Goal: Task Accomplishment & Management: Manage account settings

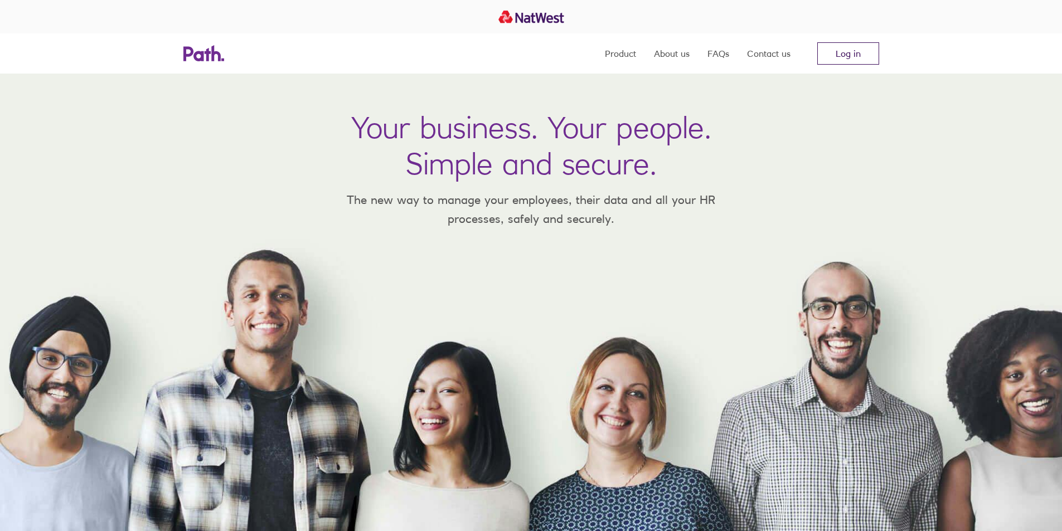
click at [847, 64] on link "Log in" at bounding box center [848, 53] width 62 height 22
click at [839, 53] on link "Log in" at bounding box center [848, 53] width 62 height 22
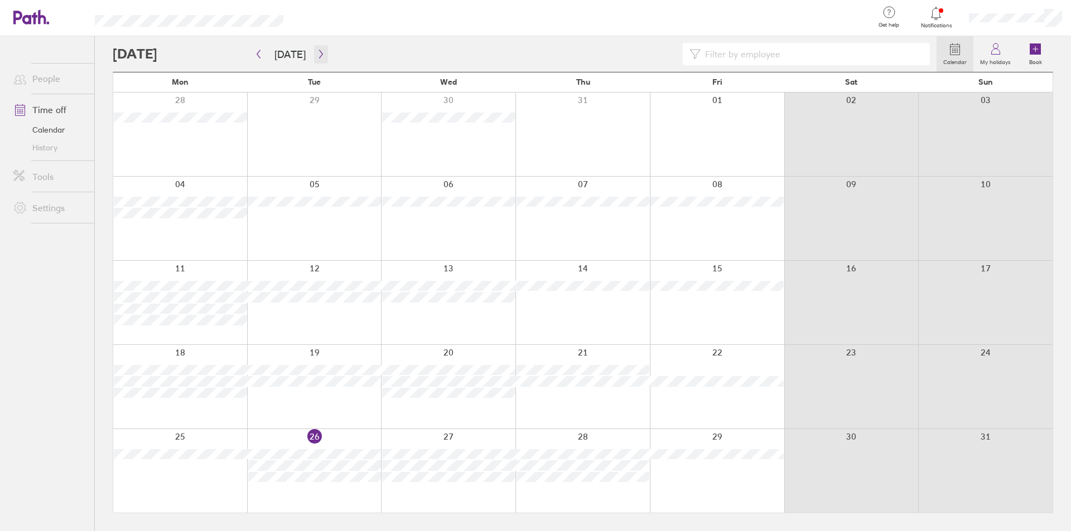
click at [317, 55] on icon "button" at bounding box center [321, 54] width 8 height 9
click at [316, 99] on div at bounding box center [314, 135] width 134 height 84
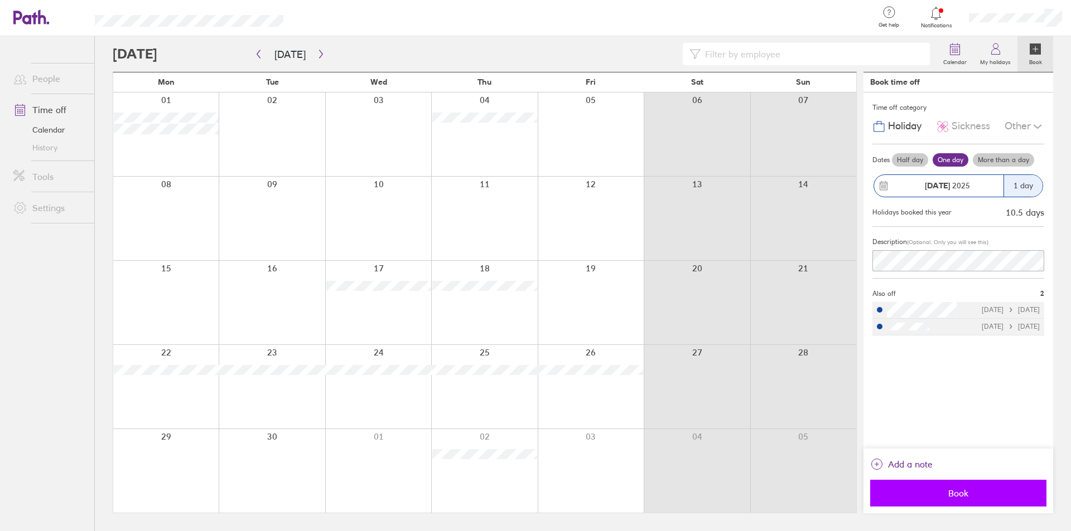
click at [960, 495] on span "Book" at bounding box center [958, 493] width 161 height 10
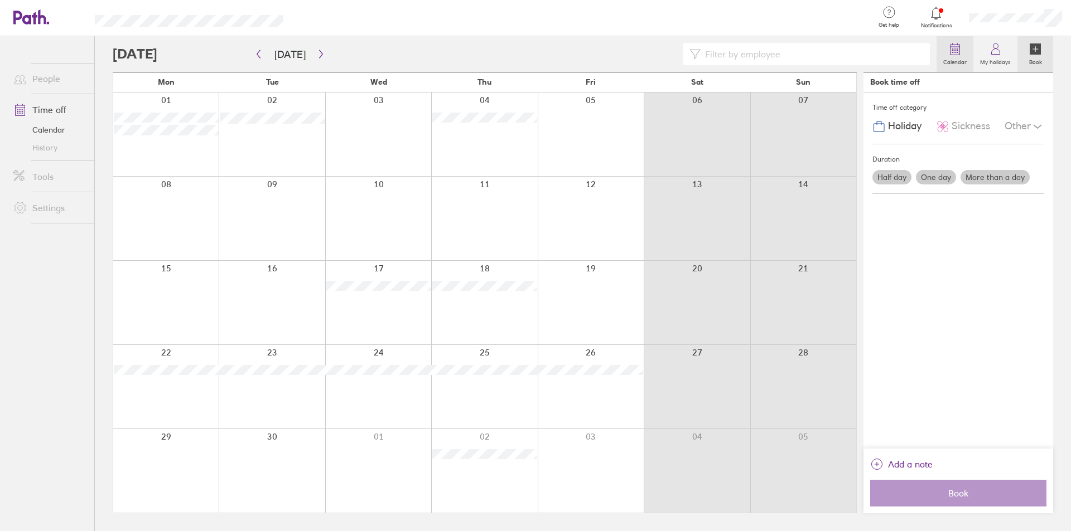
click at [958, 64] on label "Calendar" at bounding box center [954, 61] width 37 height 10
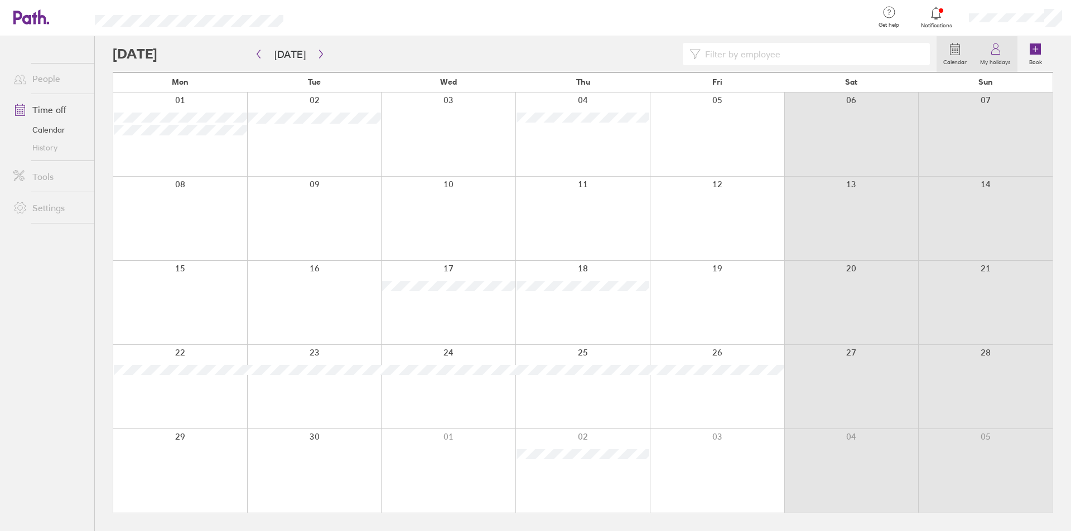
click at [998, 57] on label "My holidays" at bounding box center [995, 61] width 44 height 10
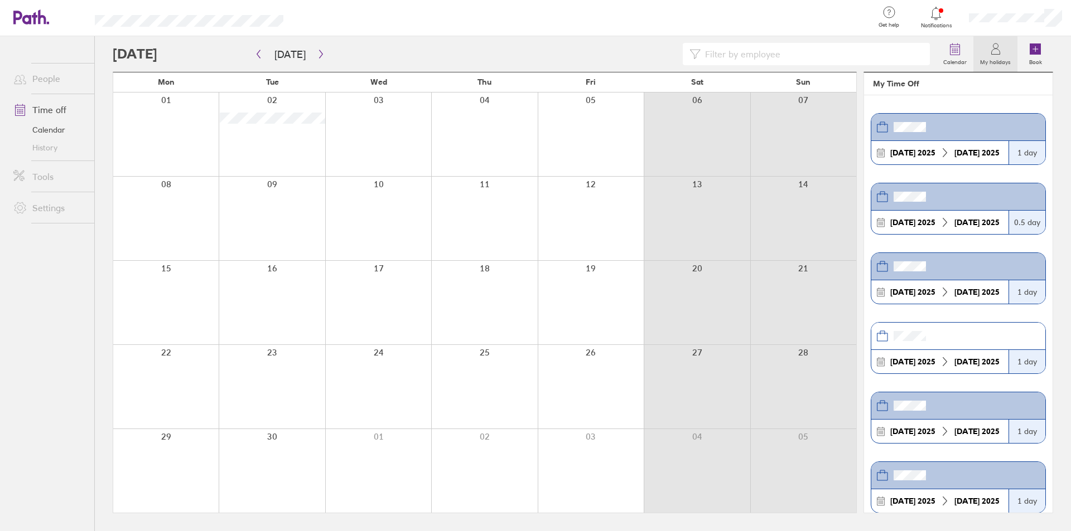
click at [52, 113] on link "Time off" at bounding box center [49, 110] width 90 height 22
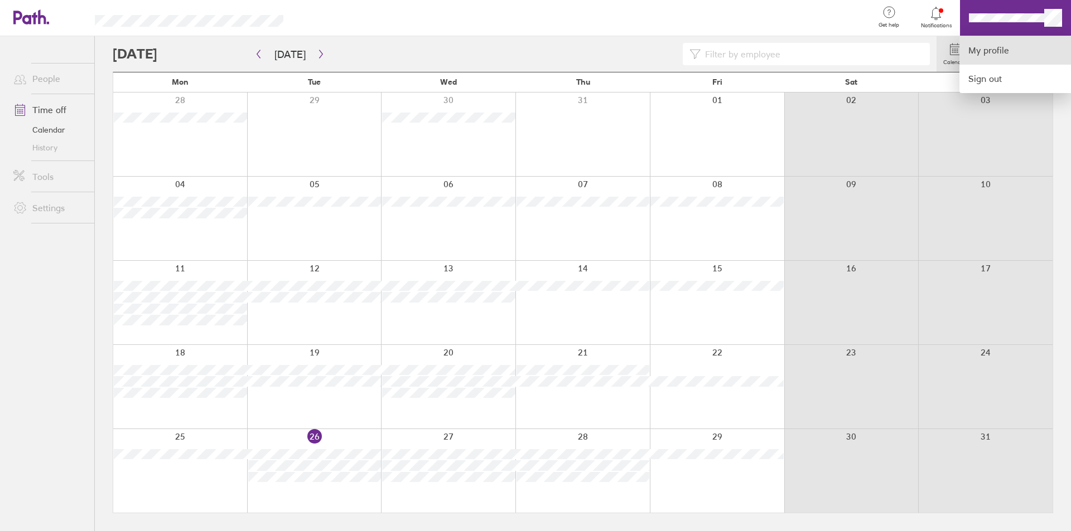
click at [1013, 52] on link "My profile" at bounding box center [1015, 50] width 112 height 28
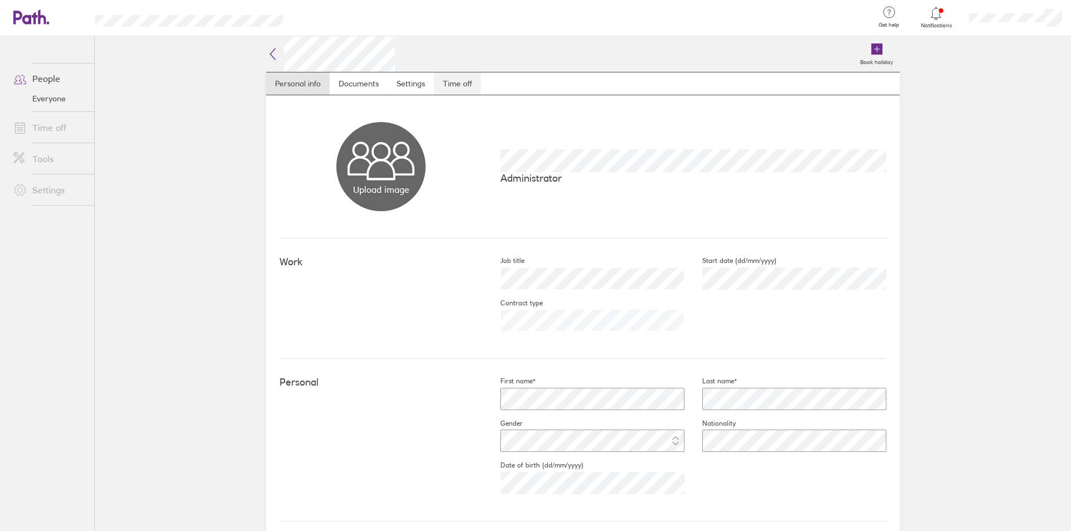
click at [444, 86] on link "Time off" at bounding box center [457, 83] width 47 height 22
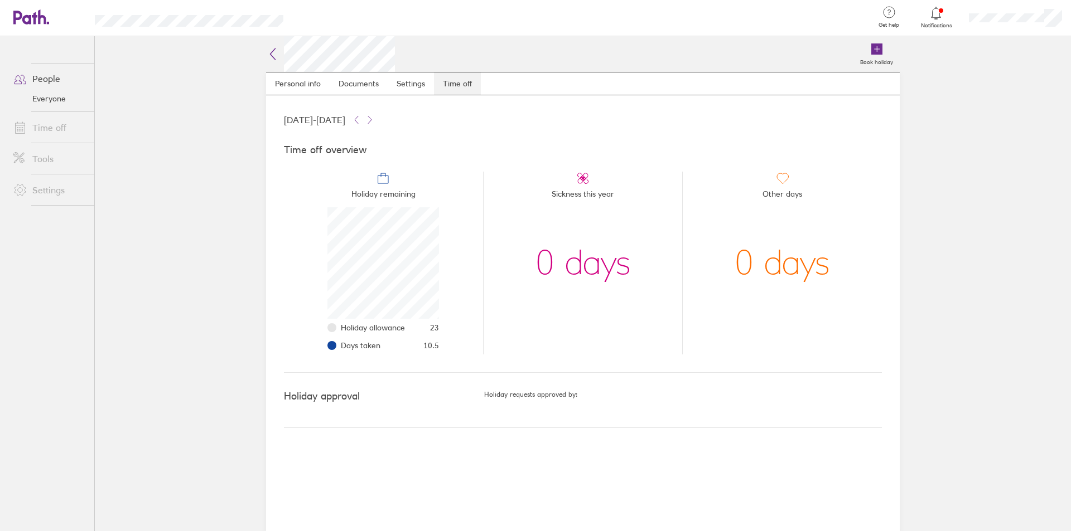
scroll to position [112, 112]
click at [578, 429] on div "[DATE] - [DATE] Time off overview Holiday remaining Holiday allowance 23 Days t…" at bounding box center [582, 313] width 633 height 436
drag, startPoint x: 344, startPoint y: 119, endPoint x: 366, endPoint y: 128, distance: 24.8
click at [366, 128] on div "[DATE] - [DATE] Time off overview Holiday remaining Holiday allowance 23 Days t…" at bounding box center [582, 313] width 633 height 436
click at [439, 326] on span "23" at bounding box center [434, 327] width 9 height 9
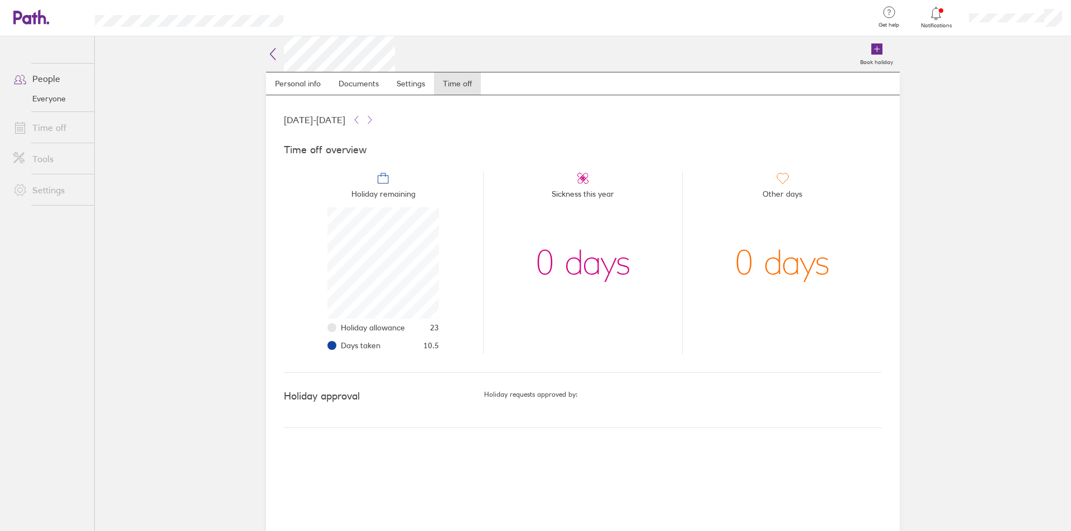
click at [441, 344] on li "Holiday remaining Holiday allowance 23 Days taken 10.5" at bounding box center [383, 263] width 199 height 183
click at [361, 120] on icon at bounding box center [356, 119] width 9 height 9
click at [374, 120] on icon at bounding box center [369, 119] width 9 height 9
click at [361, 119] on icon at bounding box center [356, 119] width 9 height 9
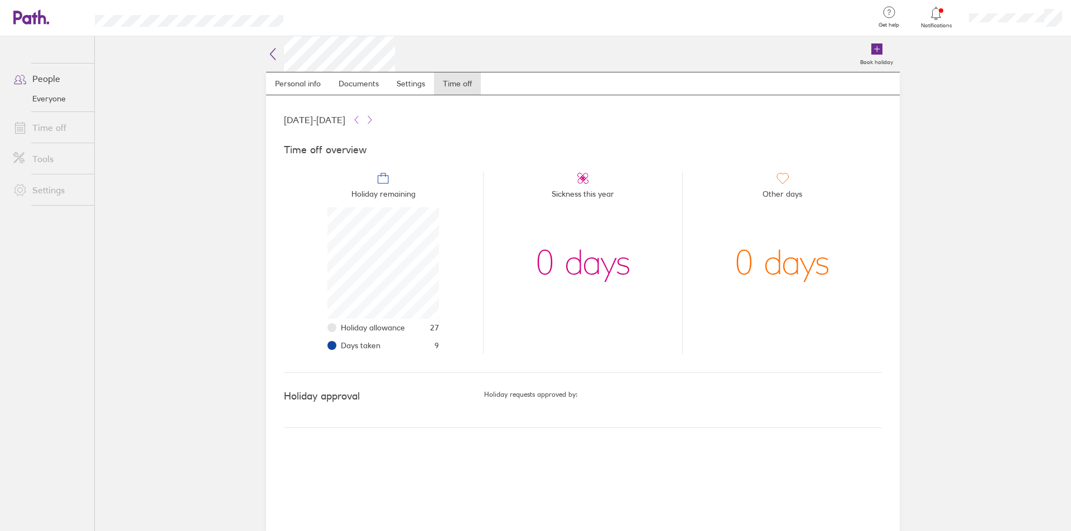
click at [361, 119] on icon at bounding box center [356, 119] width 9 height 9
click at [374, 119] on icon at bounding box center [369, 119] width 9 height 9
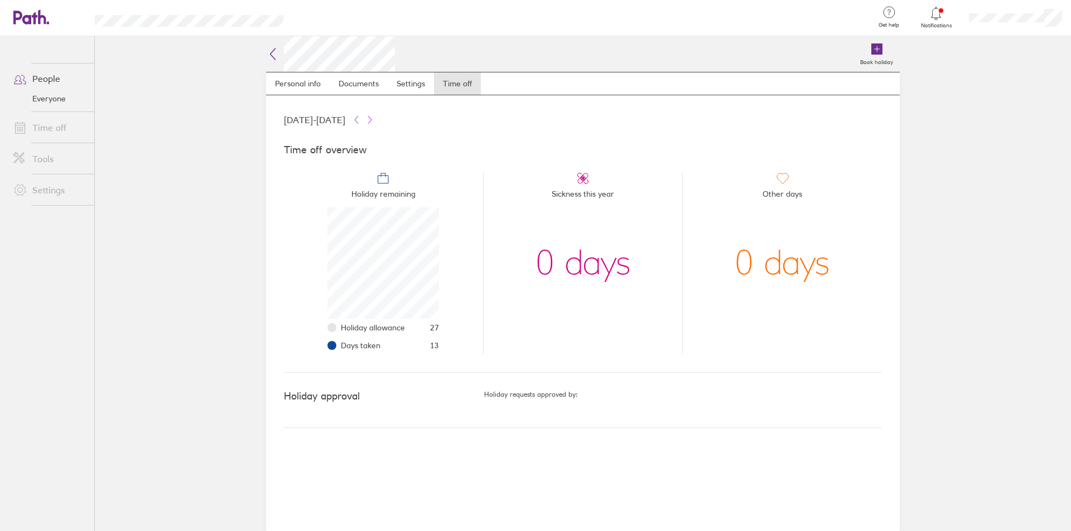
click at [374, 119] on icon at bounding box center [369, 119] width 9 height 9
click at [363, 118] on button at bounding box center [356, 119] width 13 height 13
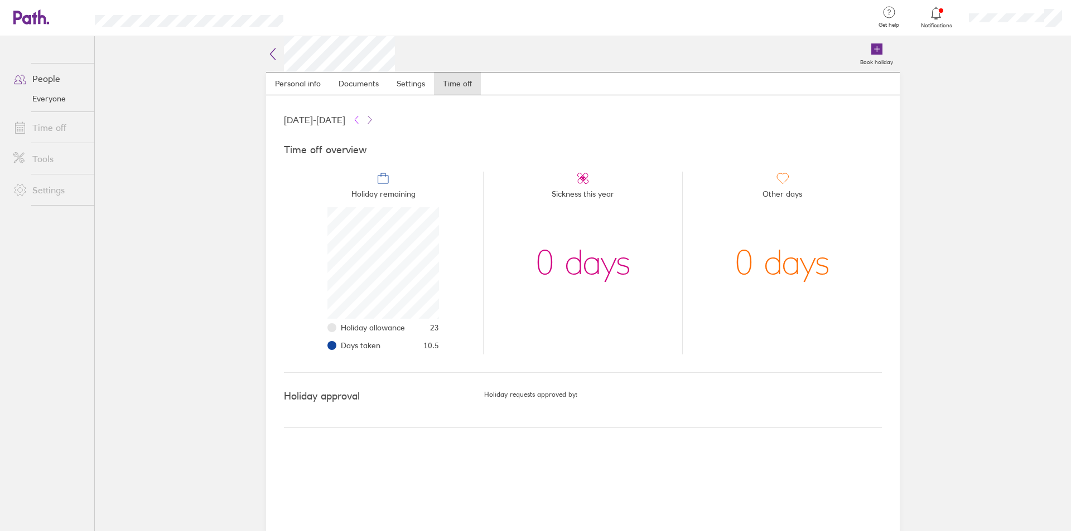
click at [363, 118] on button at bounding box center [356, 119] width 13 height 13
click at [374, 119] on icon at bounding box center [369, 119] width 9 height 9
click at [361, 120] on icon at bounding box center [356, 119] width 9 height 9
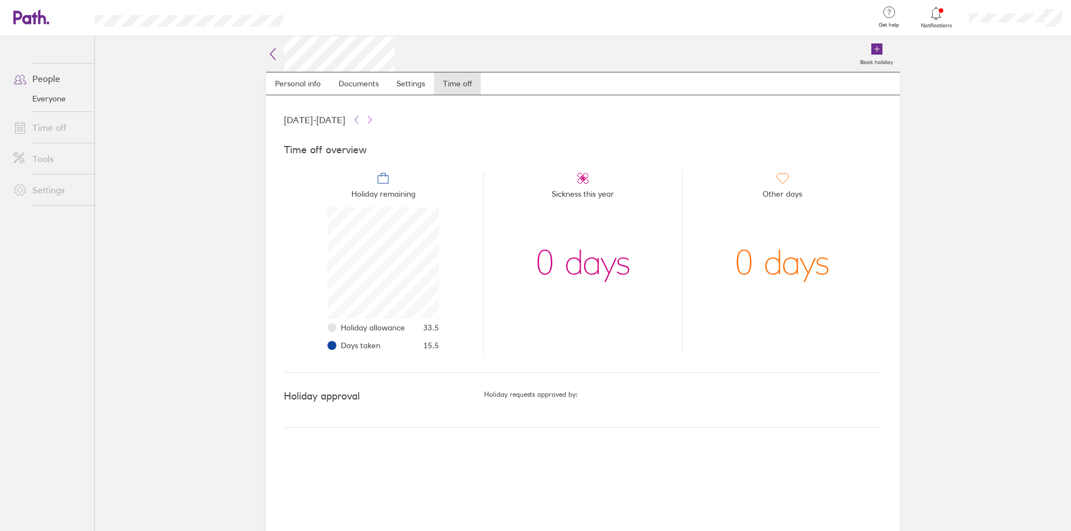
click at [374, 122] on icon at bounding box center [369, 119] width 9 height 9
click at [361, 122] on icon at bounding box center [356, 119] width 9 height 9
click at [374, 122] on icon at bounding box center [369, 119] width 9 height 9
click at [363, 122] on button at bounding box center [356, 119] width 13 height 13
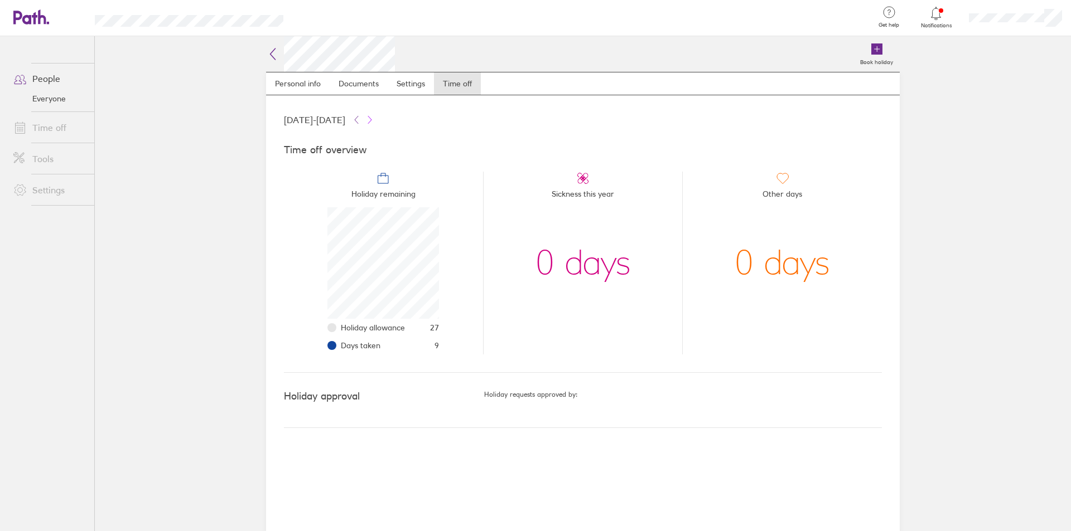
click at [374, 118] on icon at bounding box center [369, 119] width 9 height 9
click at [437, 327] on span "23" at bounding box center [434, 327] width 9 height 9
click at [386, 180] on icon at bounding box center [382, 178] width 13 height 13
click at [337, 328] on ul "Holiday allowance 23 Days taken 10.5" at bounding box center [383, 337] width 112 height 36
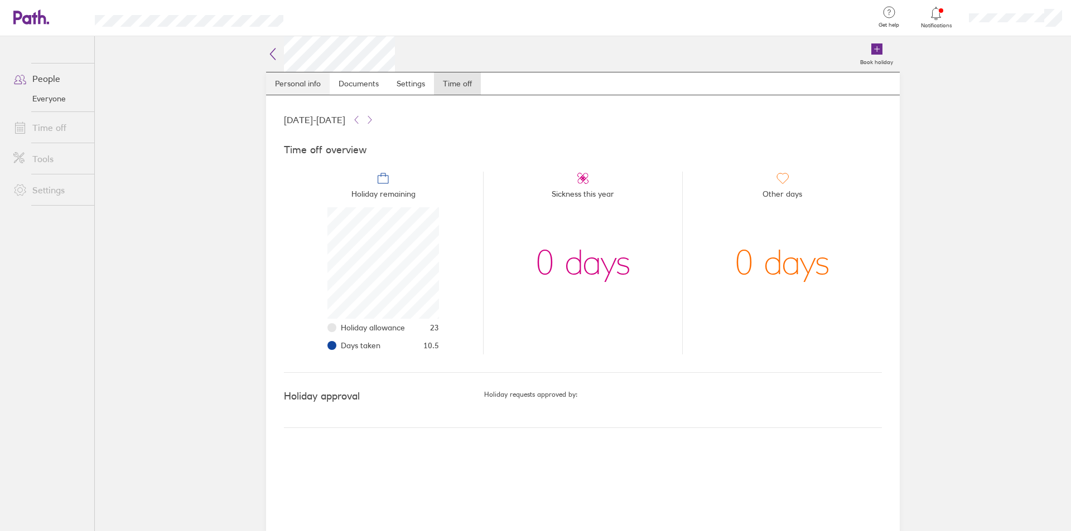
click at [316, 84] on link "Personal info" at bounding box center [298, 83] width 64 height 22
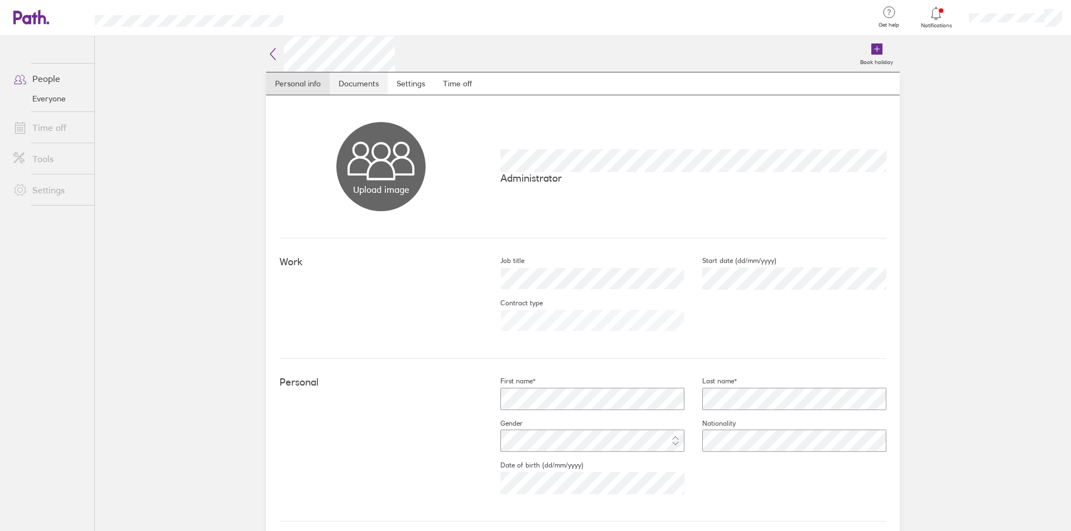
click at [349, 86] on link "Documents" at bounding box center [359, 83] width 58 height 22
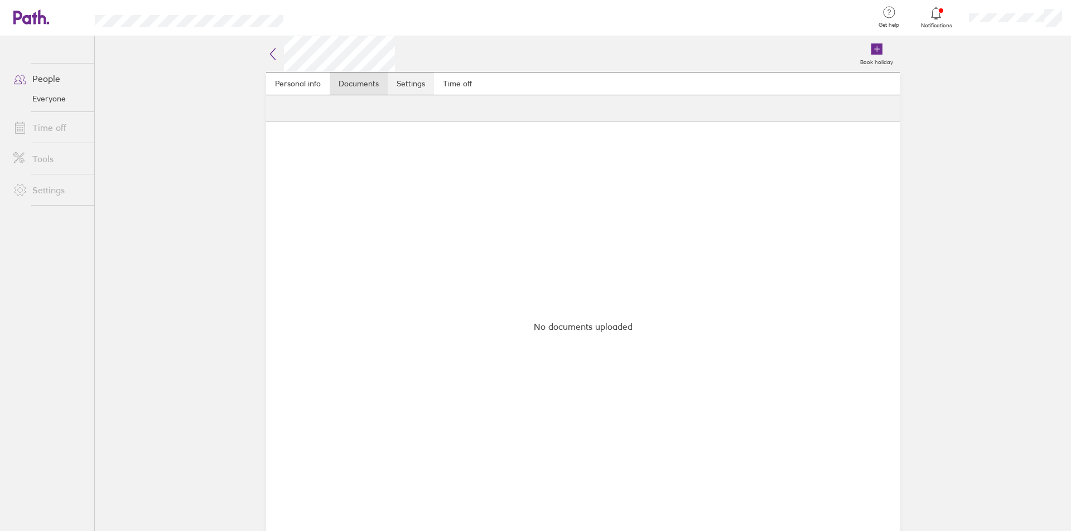
click at [417, 87] on link "Settings" at bounding box center [411, 83] width 46 height 22
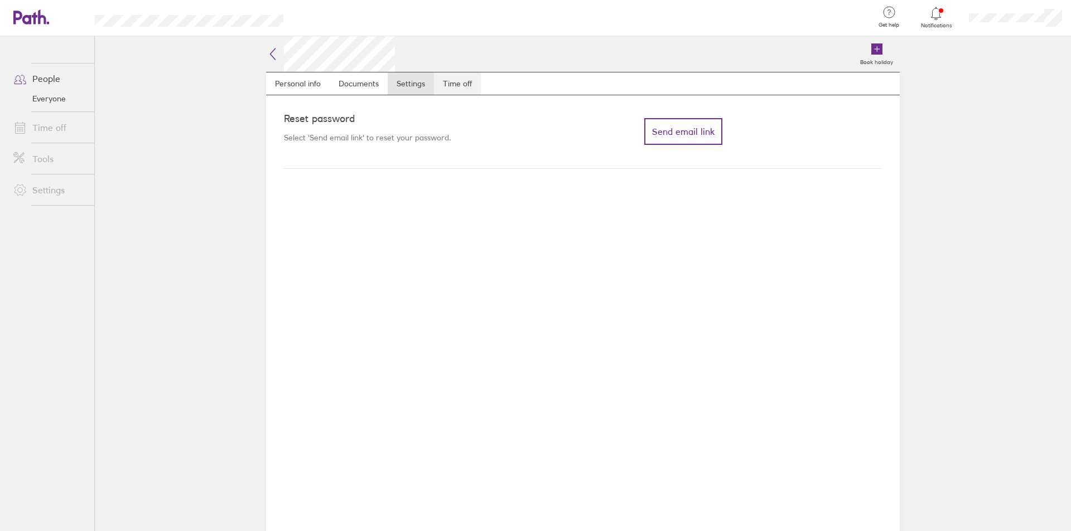
click at [459, 85] on link "Time off" at bounding box center [457, 83] width 47 height 22
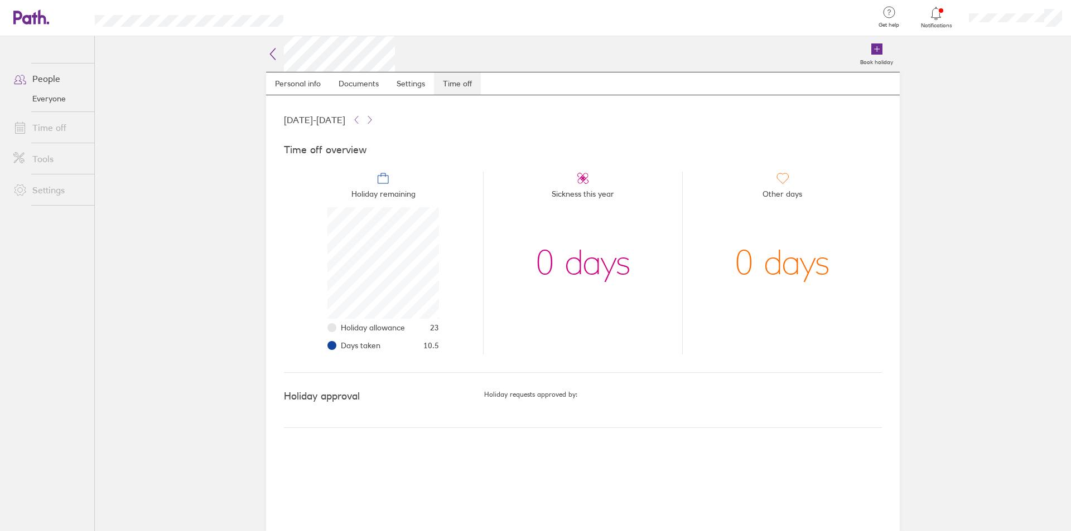
scroll to position [112, 112]
click at [545, 398] on h5 "Holiday requests approved by:" at bounding box center [683, 395] width 398 height 8
click at [392, 192] on span "Holiday remaining" at bounding box center [383, 196] width 64 height 22
click at [50, 78] on link "People" at bounding box center [49, 78] width 90 height 22
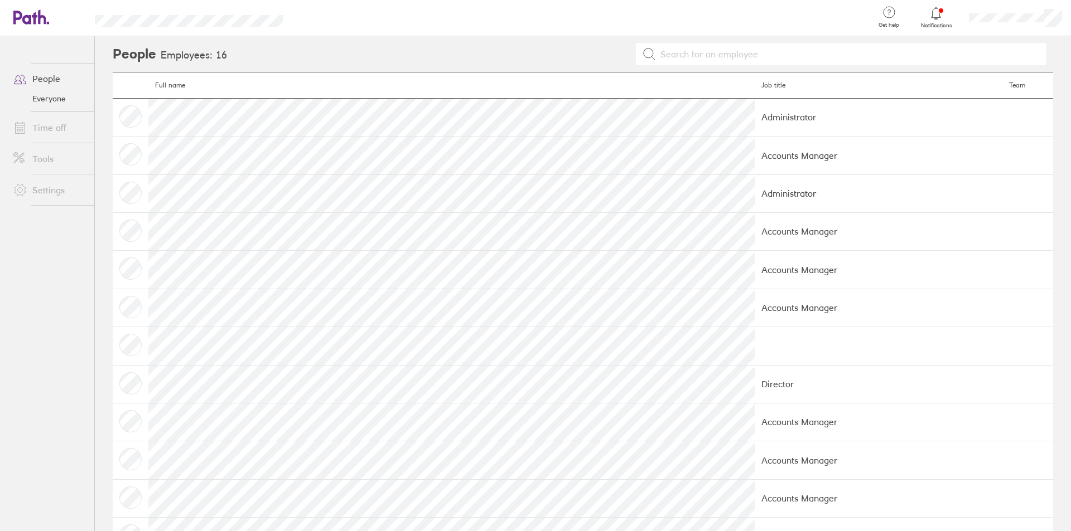
click at [44, 102] on link "Everyone" at bounding box center [49, 99] width 90 height 18
click at [930, 17] on icon at bounding box center [935, 13] width 13 height 13
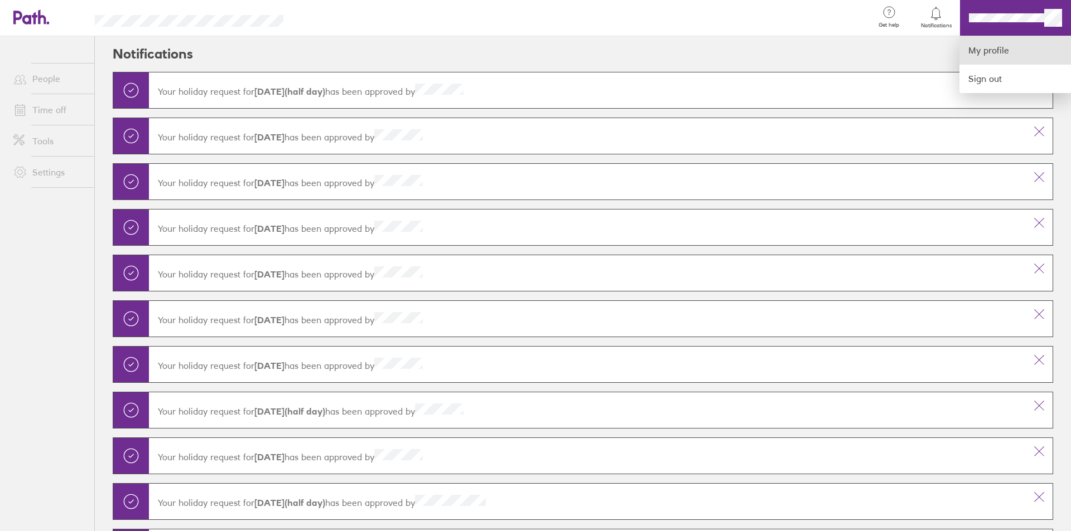
click at [989, 49] on link "My profile" at bounding box center [1015, 50] width 112 height 28
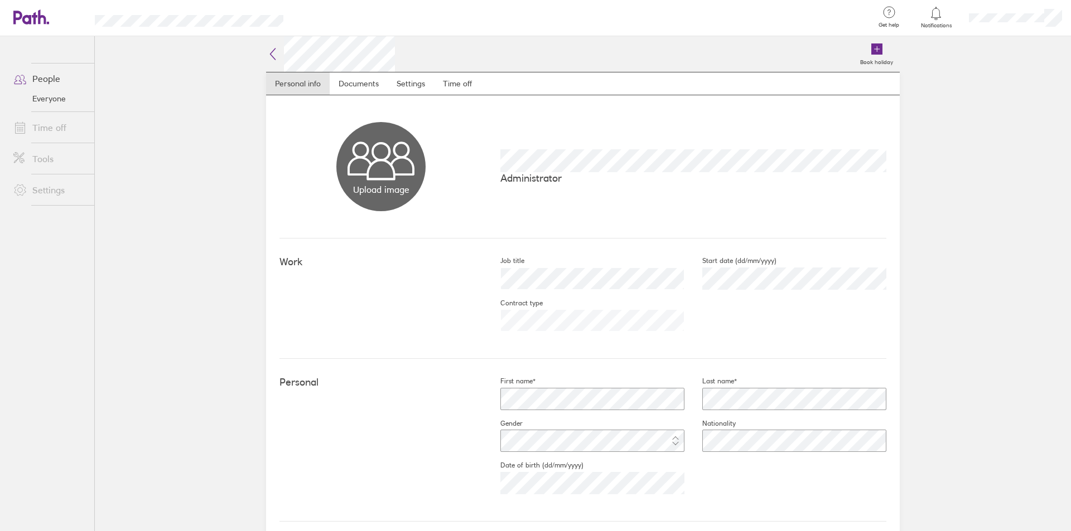
click at [1036, 116] on main "Book holiday Personal info Documents Settings Time off Upload image Choose file…" at bounding box center [583, 283] width 976 height 495
click at [35, 124] on link "Time off" at bounding box center [49, 128] width 90 height 22
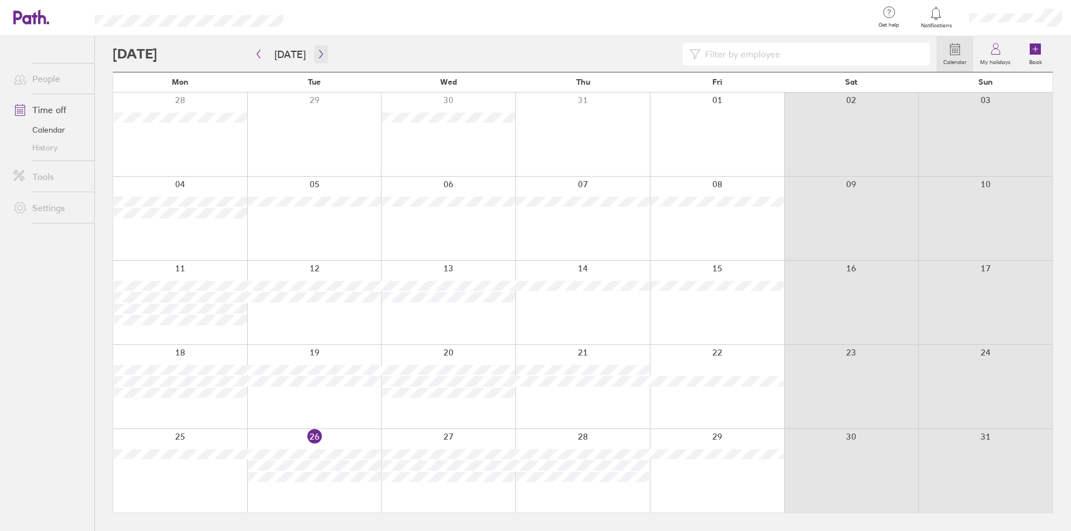
click at [317, 53] on icon "button" at bounding box center [321, 54] width 8 height 9
click at [987, 55] on link "My holidays" at bounding box center [995, 54] width 44 height 36
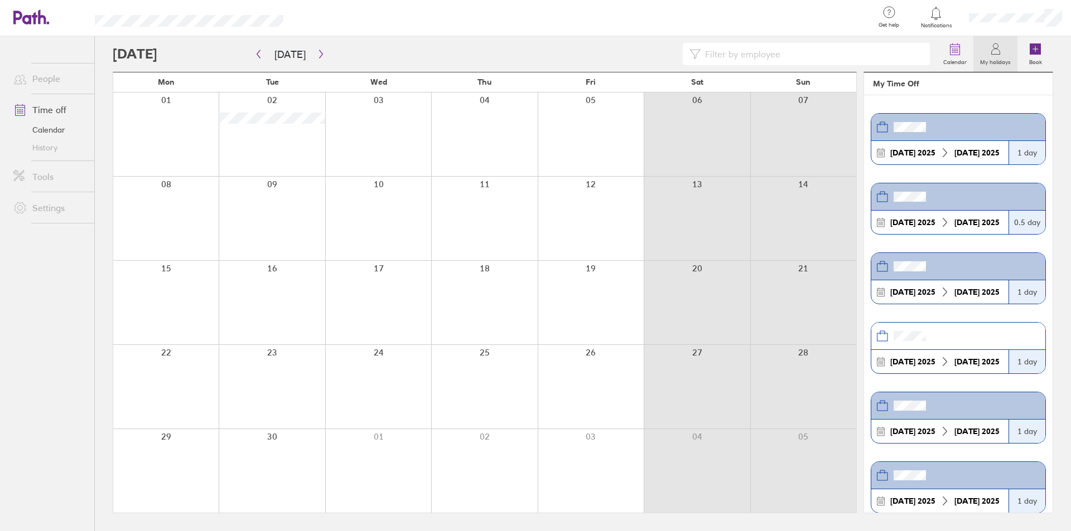
click at [884, 87] on header "My Time Off" at bounding box center [958, 83] width 188 height 23
click at [955, 52] on icon at bounding box center [954, 48] width 13 height 13
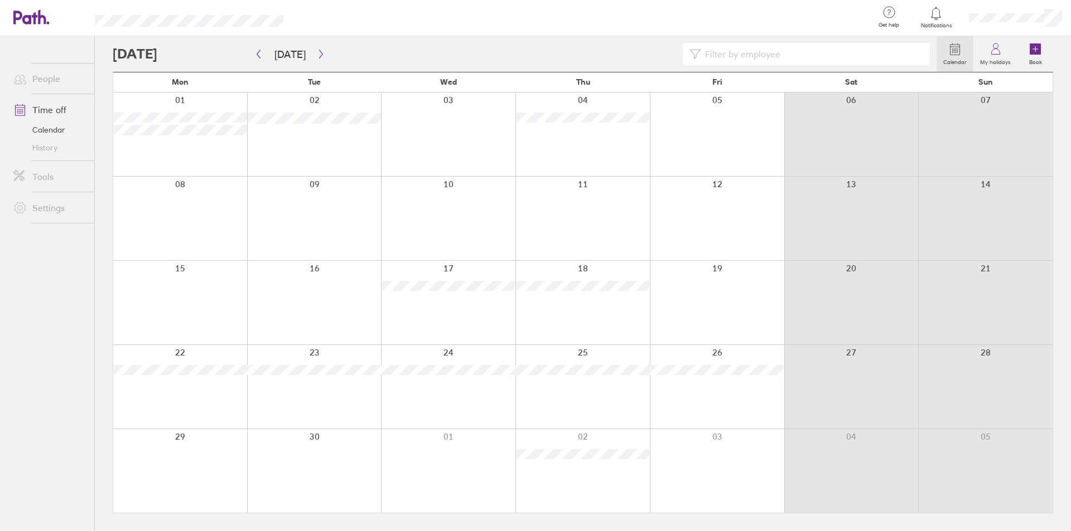
click at [49, 108] on link "Time off" at bounding box center [49, 110] width 90 height 22
click at [319, 55] on icon "button" at bounding box center [321, 54] width 8 height 9
click at [317, 54] on icon "button" at bounding box center [321, 54] width 8 height 9
click at [601, 190] on div at bounding box center [582, 219] width 134 height 84
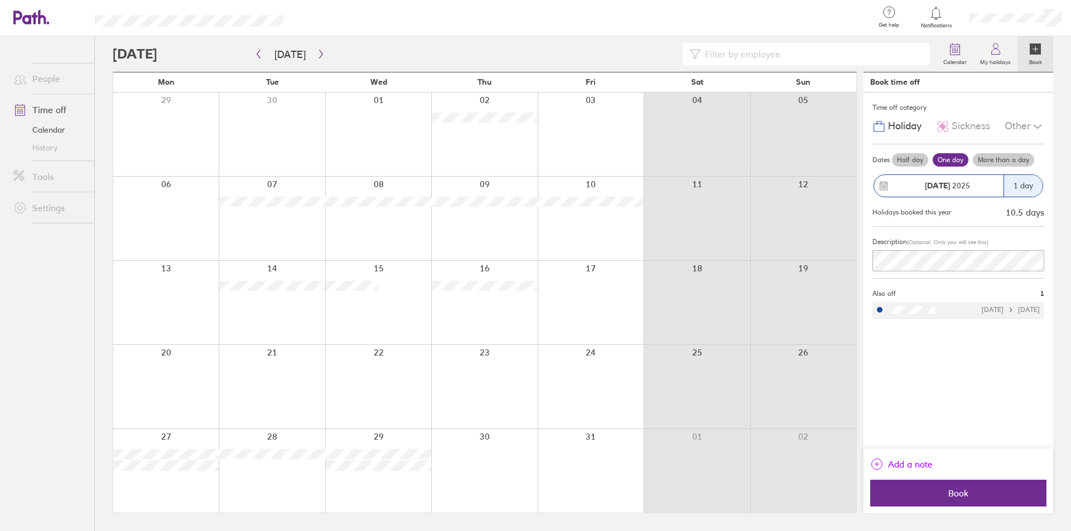
click at [878, 465] on icon "link" at bounding box center [877, 465] width 4 height 4
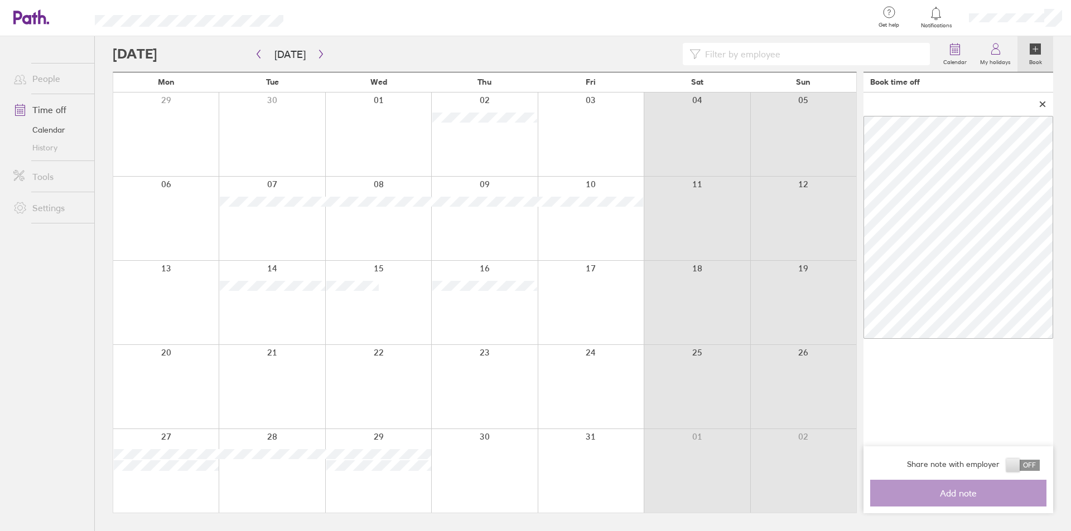
click at [1036, 461] on span at bounding box center [1022, 465] width 33 height 11
click at [1039, 468] on input "checkbox" at bounding box center [1039, 468] width 0 height 0
click at [957, 497] on span "Add note" at bounding box center [958, 493] width 161 height 10
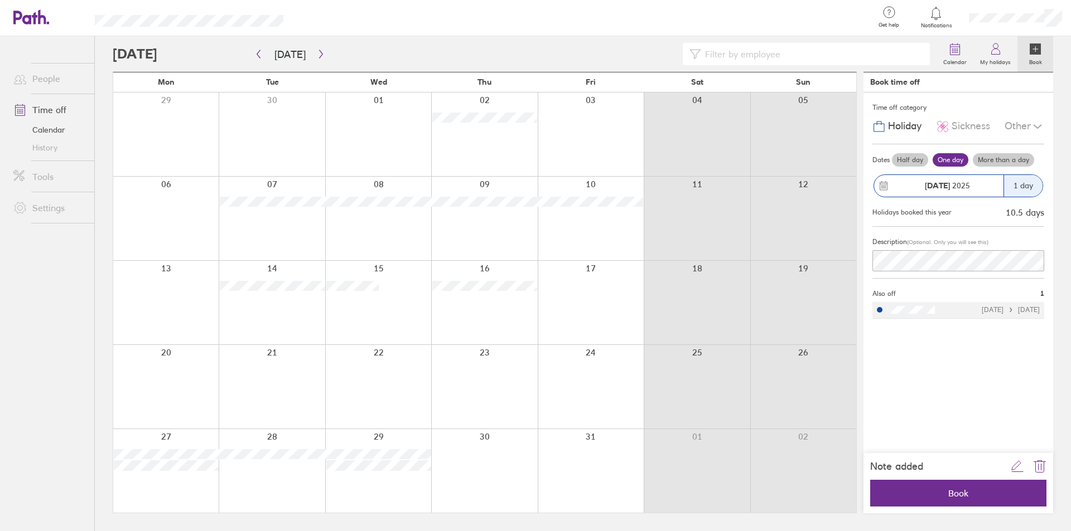
click at [954, 161] on label "One day" at bounding box center [950, 159] width 36 height 13
click at [0, 0] on input "One day" at bounding box center [0, 0] width 0 height 0
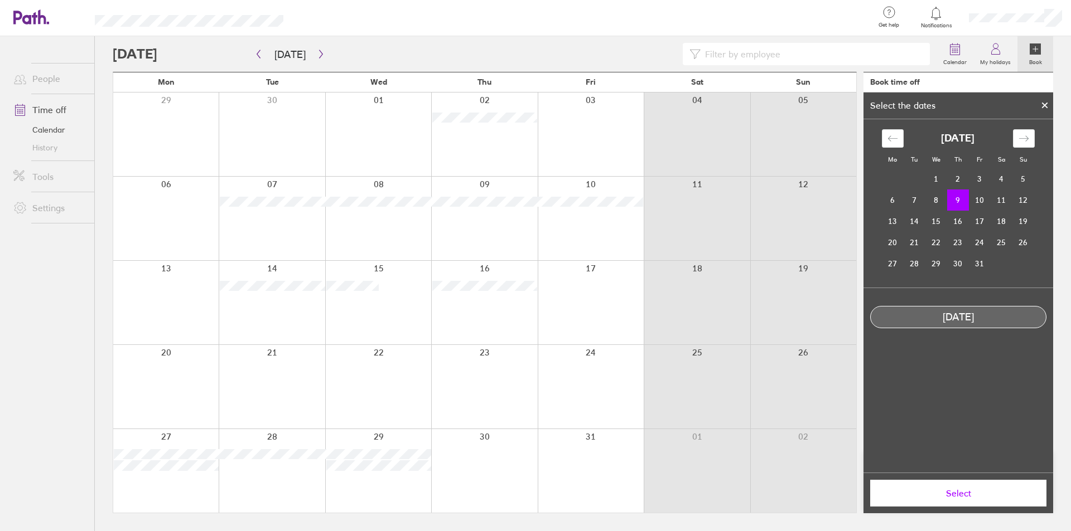
click at [1037, 101] on div at bounding box center [1044, 105] width 17 height 19
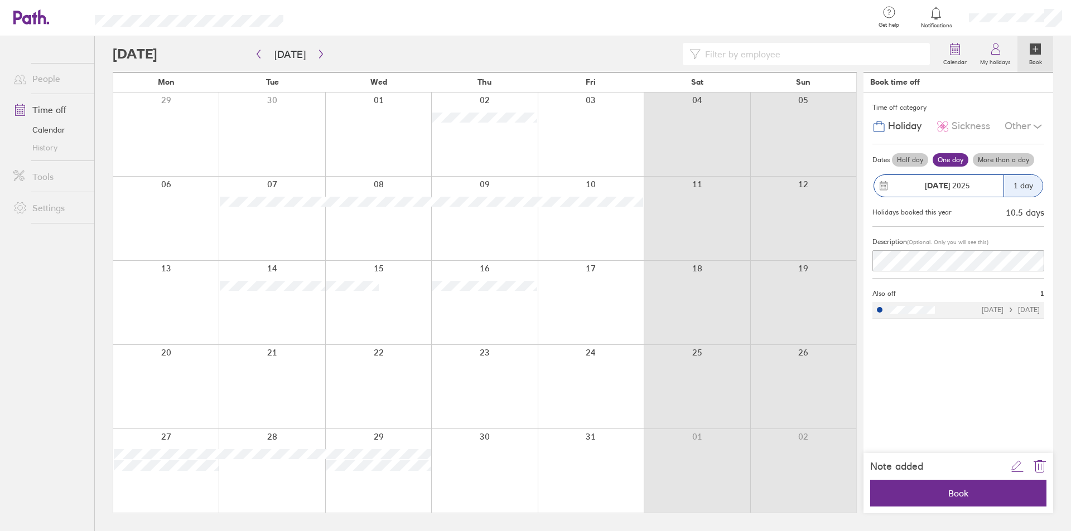
click at [1036, 128] on icon at bounding box center [1037, 126] width 8 height 3
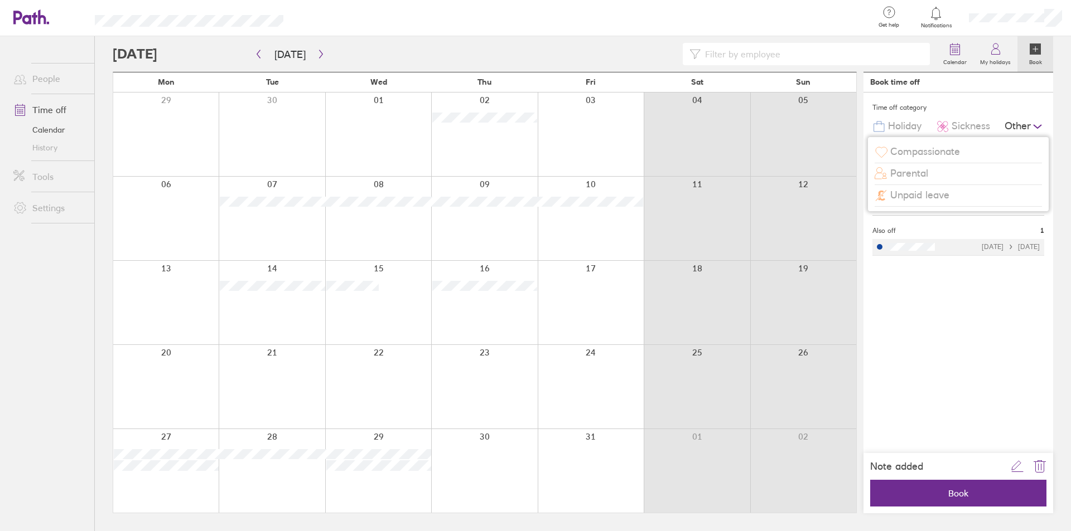
click at [1036, 128] on icon at bounding box center [1037, 126] width 8 height 3
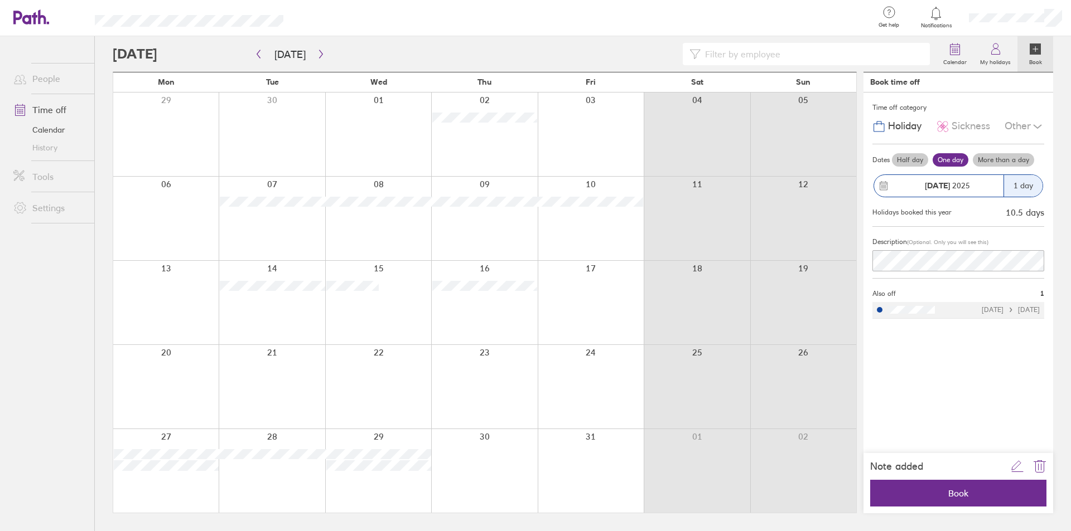
click at [969, 129] on span "Sickness" at bounding box center [970, 126] width 38 height 12
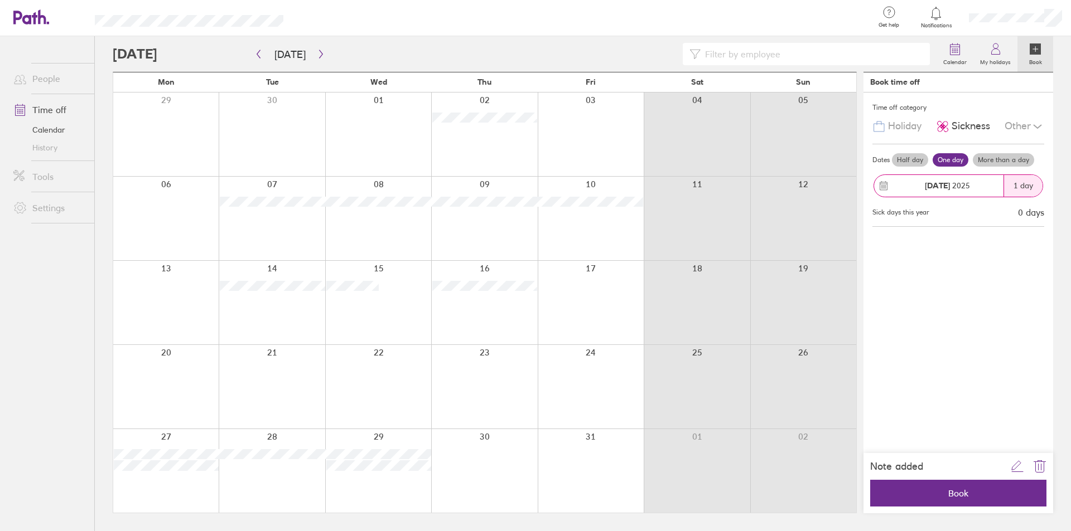
click at [1019, 124] on div "Other" at bounding box center [1024, 126] width 40 height 21
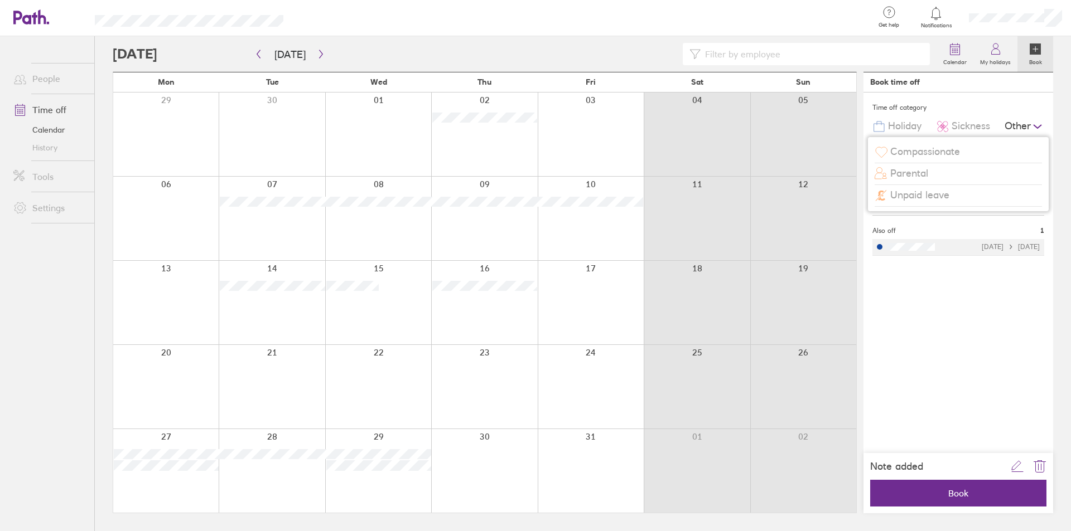
click at [1036, 125] on icon at bounding box center [1037, 126] width 13 height 13
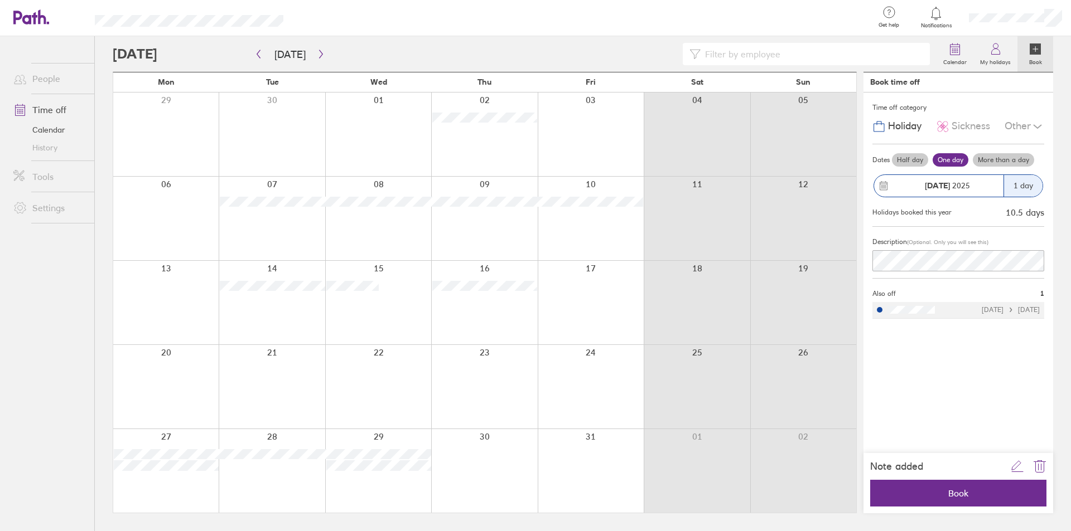
click at [1036, 125] on icon at bounding box center [1037, 126] width 13 height 13
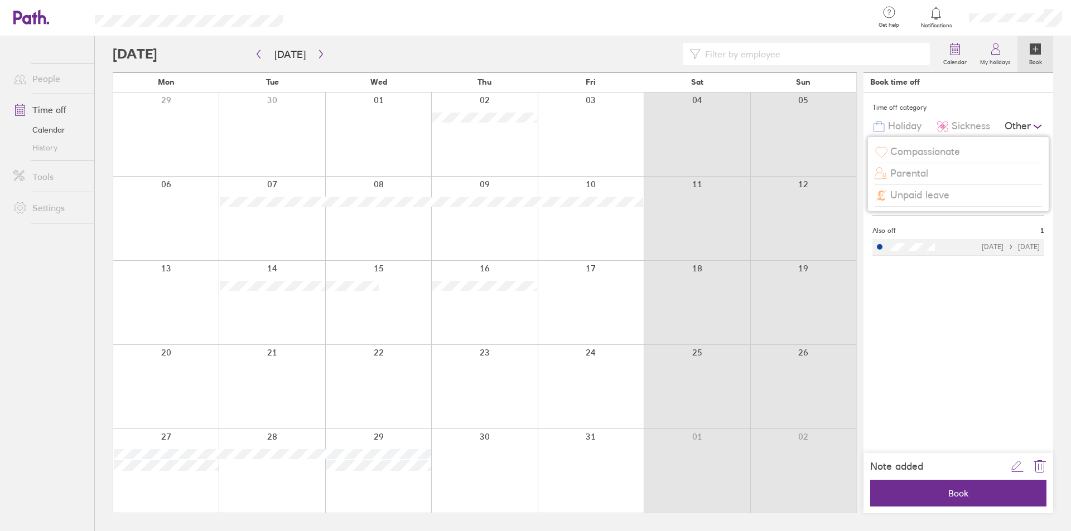
click at [947, 343] on div "Time off category Holiday Sickness Other Compassionate Parental Unpaid leave Da…" at bounding box center [958, 271] width 190 height 356
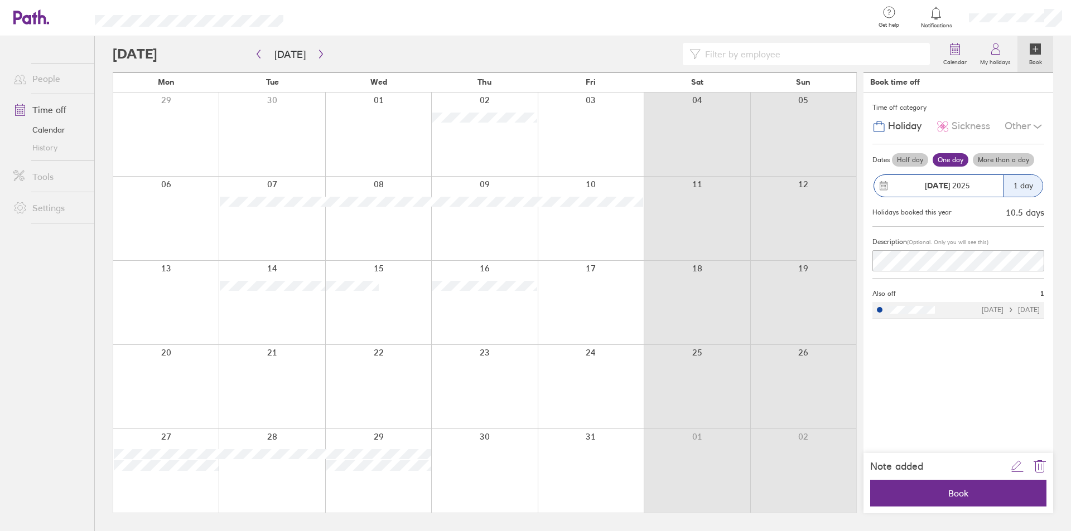
click at [972, 128] on span "Sickness" at bounding box center [970, 126] width 38 height 12
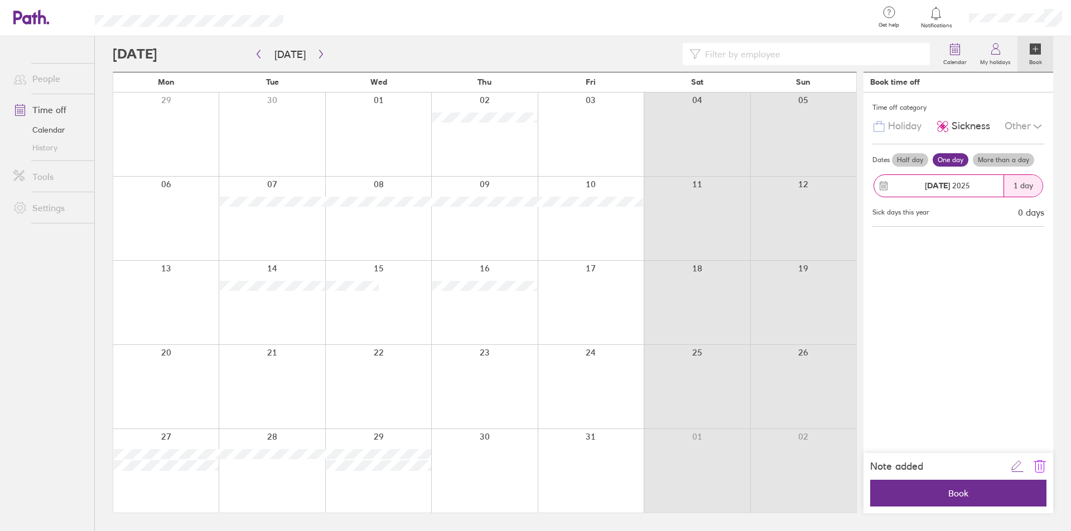
click at [1043, 468] on icon "link" at bounding box center [1040, 467] width 8 height 11
click at [499, 220] on div at bounding box center [484, 219] width 106 height 84
click at [483, 183] on div at bounding box center [484, 219] width 106 height 84
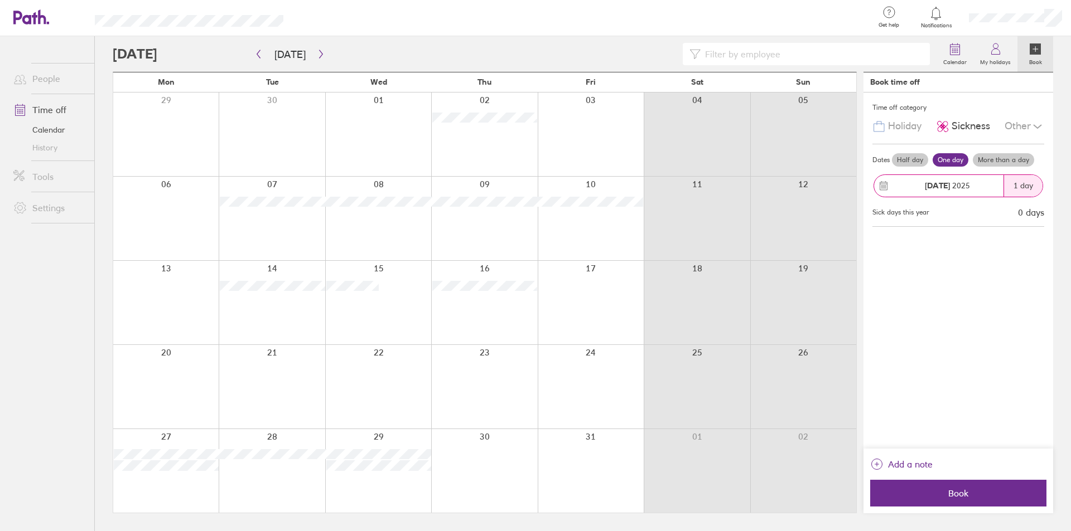
drag, startPoint x: 483, startPoint y: 183, endPoint x: 477, endPoint y: 186, distance: 7.0
click at [477, 186] on div at bounding box center [484, 219] width 106 height 84
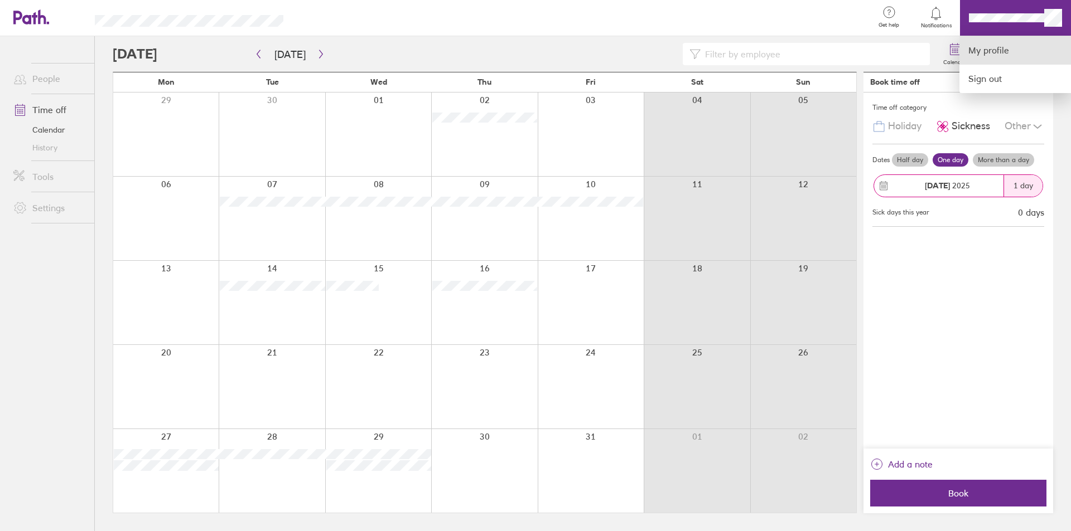
click at [1004, 51] on link "My profile" at bounding box center [1015, 50] width 112 height 28
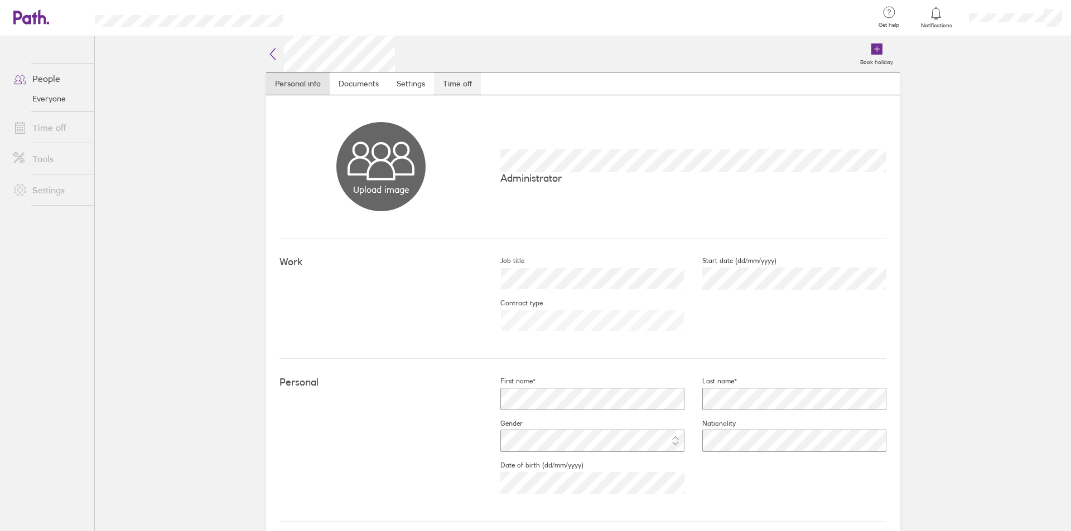
click at [437, 83] on link "Time off" at bounding box center [457, 83] width 47 height 22
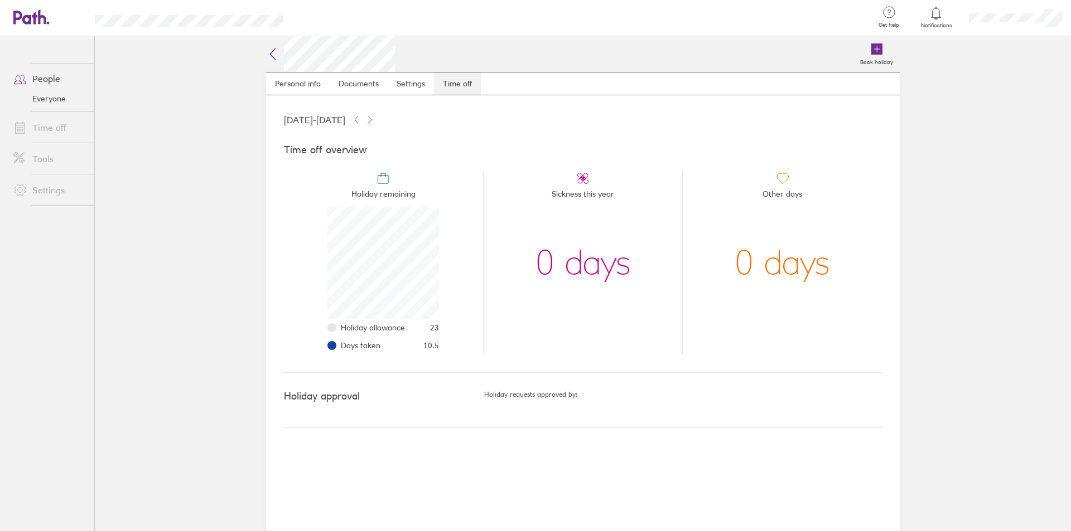
scroll to position [112, 112]
click at [434, 72] on link "Time off" at bounding box center [457, 83] width 47 height 22
click at [451, 83] on link "Time off" at bounding box center [457, 83] width 47 height 22
click at [361, 121] on icon at bounding box center [356, 119] width 9 height 9
click at [379, 187] on span "Holiday remaining" at bounding box center [383, 196] width 64 height 22
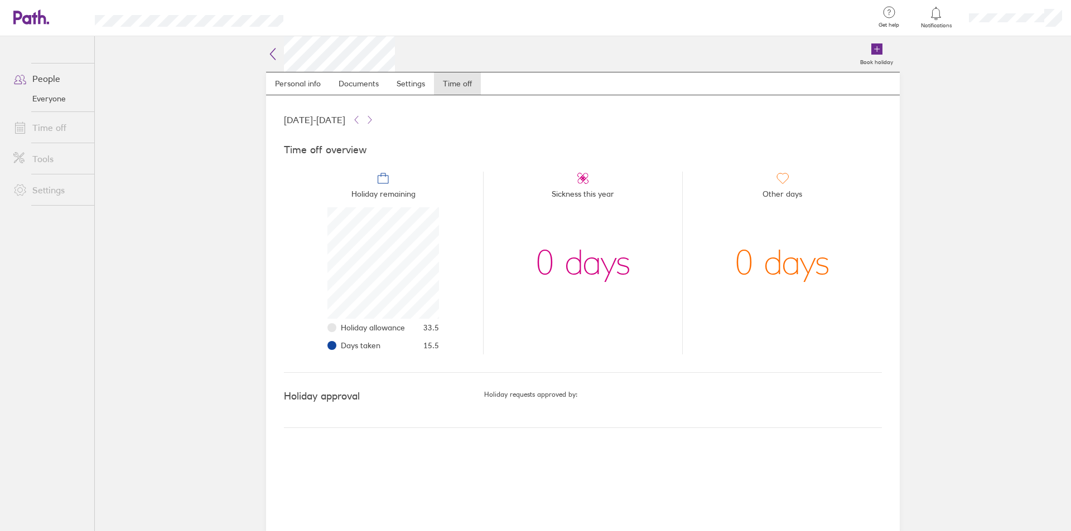
click at [379, 178] on icon at bounding box center [382, 178] width 13 height 13
click at [325, 161] on div "Time off overview" at bounding box center [583, 153] width 598 height 18
click at [323, 148] on h4 "Time off overview" at bounding box center [583, 150] width 598 height 12
click at [322, 146] on h4 "Time off overview" at bounding box center [583, 150] width 598 height 12
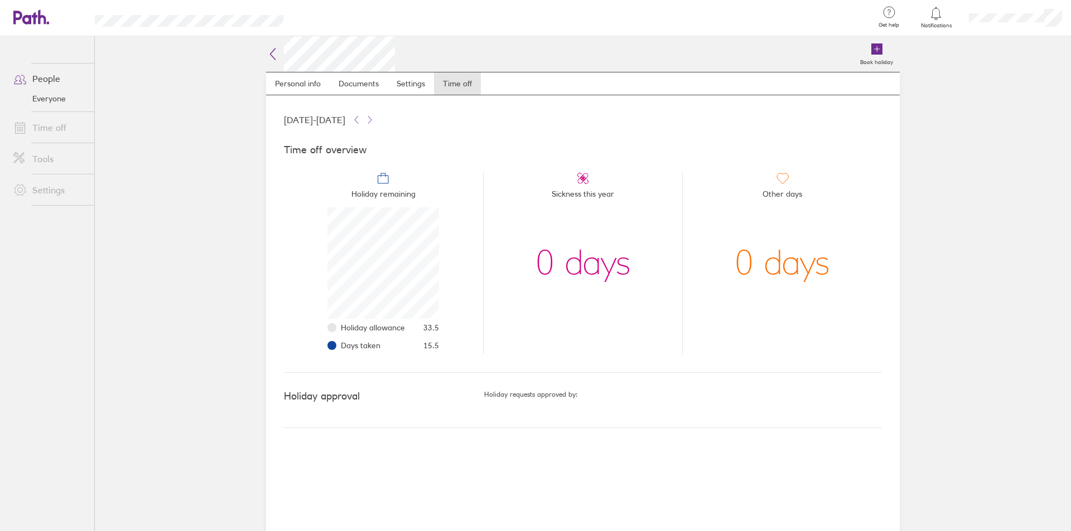
click at [550, 181] on li "Sickness this year 0 days" at bounding box center [583, 263] width 200 height 183
click at [538, 316] on div "0 days" at bounding box center [582, 263] width 95 height 112
click at [465, 86] on link "Time off" at bounding box center [457, 83] width 47 height 22
drag, startPoint x: 418, startPoint y: 328, endPoint x: 453, endPoint y: 338, distance: 36.5
click at [454, 331] on li "Holiday remaining Holiday allowance 33.5 Days taken 15.5" at bounding box center [383, 263] width 199 height 183
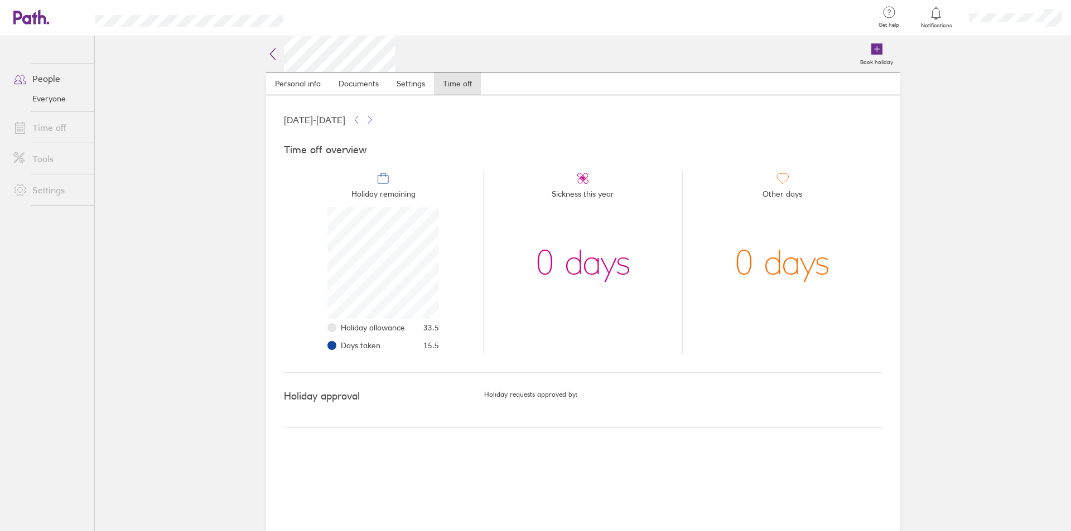
click at [449, 342] on li "Holiday remaining Holiday allowance 33.5 Days taken 15.5" at bounding box center [383, 263] width 199 height 183
drag, startPoint x: 423, startPoint y: 328, endPoint x: 448, endPoint y: 326, distance: 25.7
click at [448, 326] on li "Holiday remaining Holiday allowance 33.5 Days taken 15.5" at bounding box center [383, 263] width 199 height 183
click at [371, 117] on icon at bounding box center [369, 119] width 3 height 7
click at [361, 120] on icon at bounding box center [356, 119] width 9 height 9
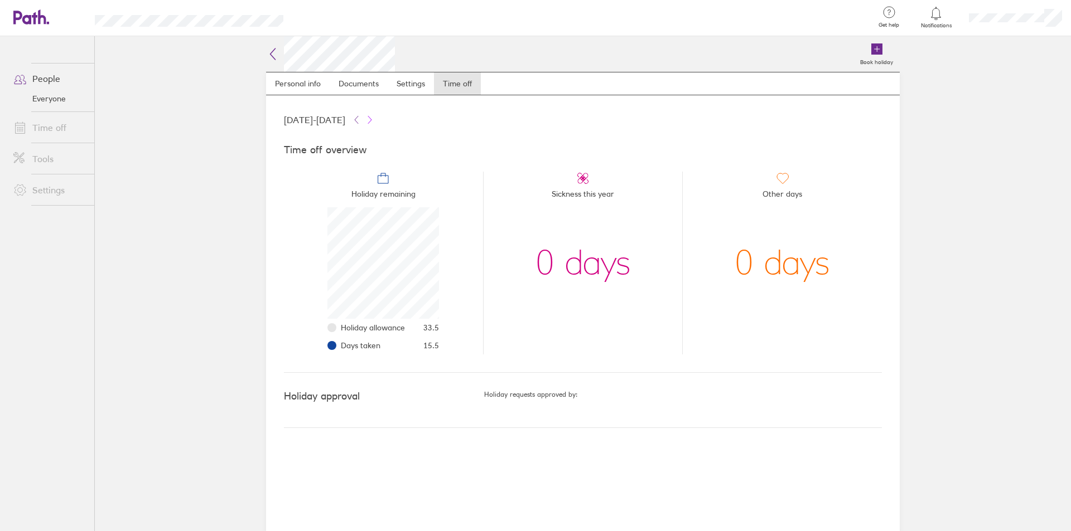
click at [374, 120] on icon at bounding box center [369, 119] width 9 height 9
click at [358, 118] on icon at bounding box center [356, 119] width 3 height 7
click at [374, 119] on icon at bounding box center [369, 119] width 9 height 9
drag, startPoint x: 427, startPoint y: 326, endPoint x: 491, endPoint y: 326, distance: 64.7
click at [491, 326] on ul "Holiday remaining Holiday allowance 23 Days taken 10.5 Sickness this year 0 day…" at bounding box center [583, 259] width 598 height 192
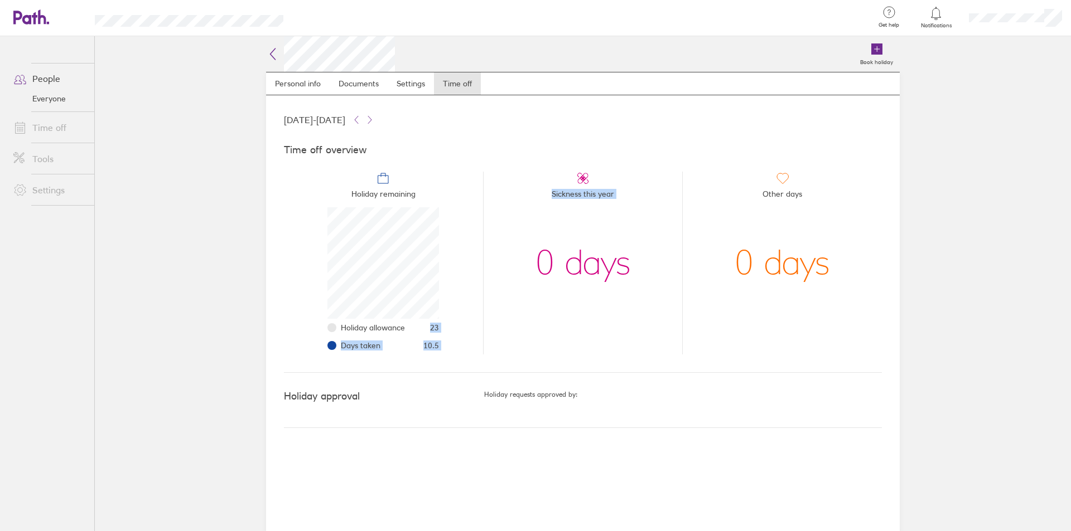
click at [491, 326] on li "Sickness this year 0 days" at bounding box center [583, 263] width 200 height 183
drag, startPoint x: 434, startPoint y: 331, endPoint x: 405, endPoint y: 325, distance: 29.8
click at [405, 325] on li "Holiday remaining Holiday allowance 23 Days taken 10.5" at bounding box center [383, 263] width 199 height 183
click at [442, 334] on li "Holiday remaining Holiday allowance 23 Days taken 10.5" at bounding box center [383, 263] width 199 height 183
drag, startPoint x: 428, startPoint y: 328, endPoint x: 471, endPoint y: 327, distance: 43.0
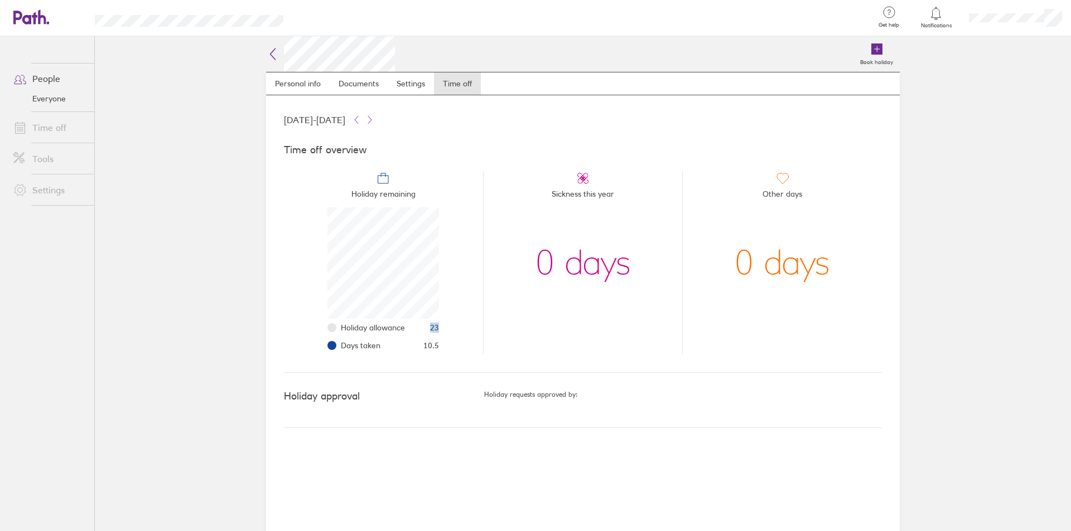
click at [471, 327] on li "Holiday remaining Holiday allowance 23 Days taken 10.5" at bounding box center [383, 263] width 199 height 183
click at [490, 340] on li "Sickness this year 0 days" at bounding box center [583, 263] width 200 height 183
click at [361, 119] on icon at bounding box center [356, 119] width 9 height 9
click at [374, 117] on icon at bounding box center [369, 119] width 9 height 9
click at [361, 120] on icon at bounding box center [356, 119] width 9 height 9
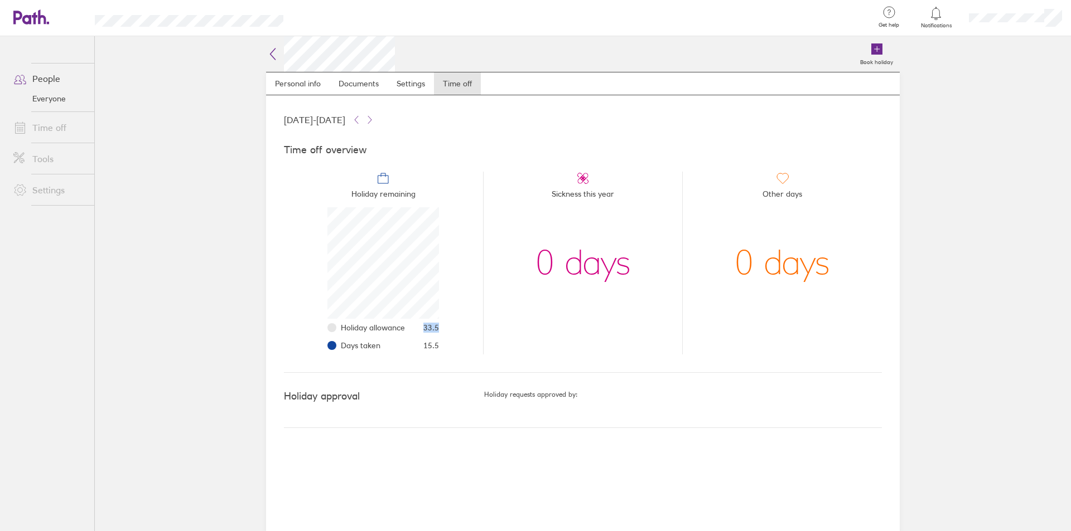
drag, startPoint x: 421, startPoint y: 326, endPoint x: 453, endPoint y: 325, distance: 32.3
click at [453, 325] on li "Holiday remaining Holiday allowance 33.5 Days taken 15.5" at bounding box center [383, 263] width 199 height 183
click at [456, 344] on li "Holiday remaining Holiday allowance 33.5 Days taken 15.5" at bounding box center [383, 263] width 199 height 183
click at [374, 119] on icon at bounding box center [369, 119] width 9 height 9
click at [459, 313] on li "Holiday remaining Holiday allowance 23 Days taken 10.5" at bounding box center [383, 263] width 199 height 183
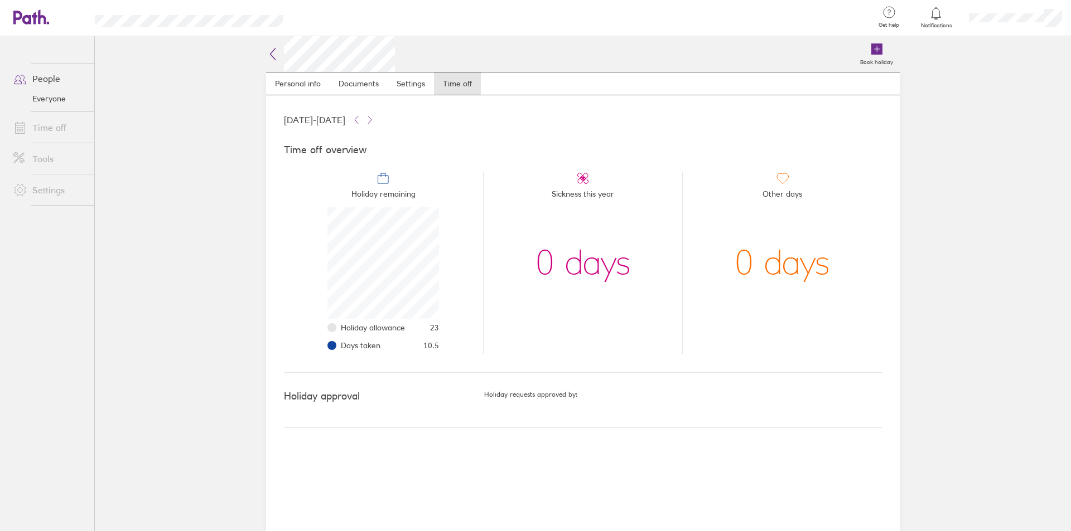
click at [220, 431] on main "Book holiday Personal info Documents Settings Time off [DATE] - [DATE] Time off…" at bounding box center [583, 283] width 976 height 495
click at [466, 329] on li "Holiday remaining Holiday allowance 23 Days taken 10.5" at bounding box center [383, 263] width 199 height 183
click at [428, 328] on li "Holiday allowance 23" at bounding box center [390, 328] width 98 height 18
drag, startPoint x: 430, startPoint y: 326, endPoint x: 447, endPoint y: 325, distance: 17.3
click at [447, 325] on li "Holiday remaining Holiday allowance 23 Days taken 10.5" at bounding box center [383, 263] width 199 height 183
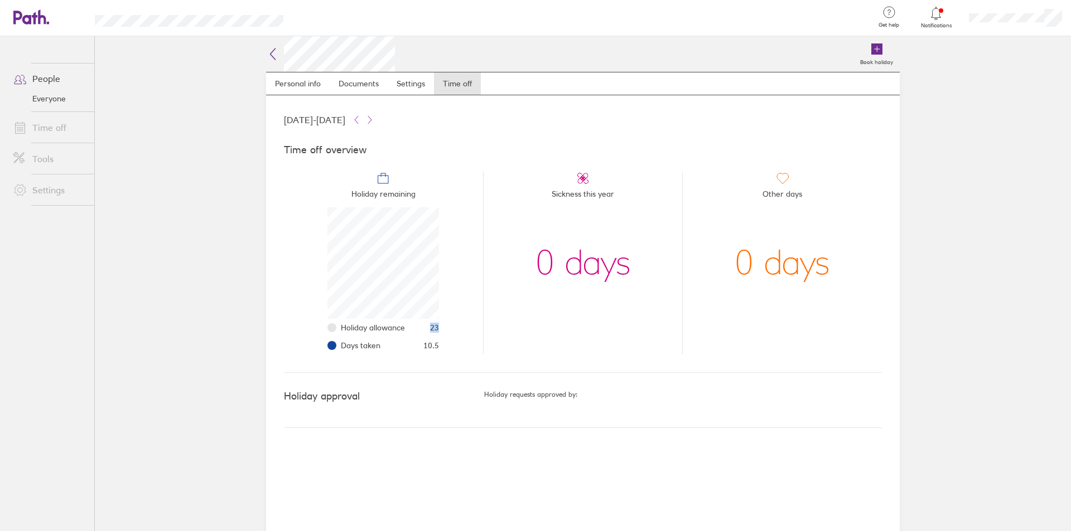
click at [361, 122] on icon at bounding box center [356, 119] width 9 height 9
drag, startPoint x: 424, startPoint y: 328, endPoint x: 451, endPoint y: 329, distance: 26.8
click at [451, 329] on li "Holiday remaining Holiday allowance 33.5 Days taken 15.5" at bounding box center [383, 263] width 199 height 183
click at [428, 335] on li "Holiday allowance 33.5" at bounding box center [390, 328] width 98 height 18
click at [371, 120] on icon at bounding box center [369, 119] width 3 height 7
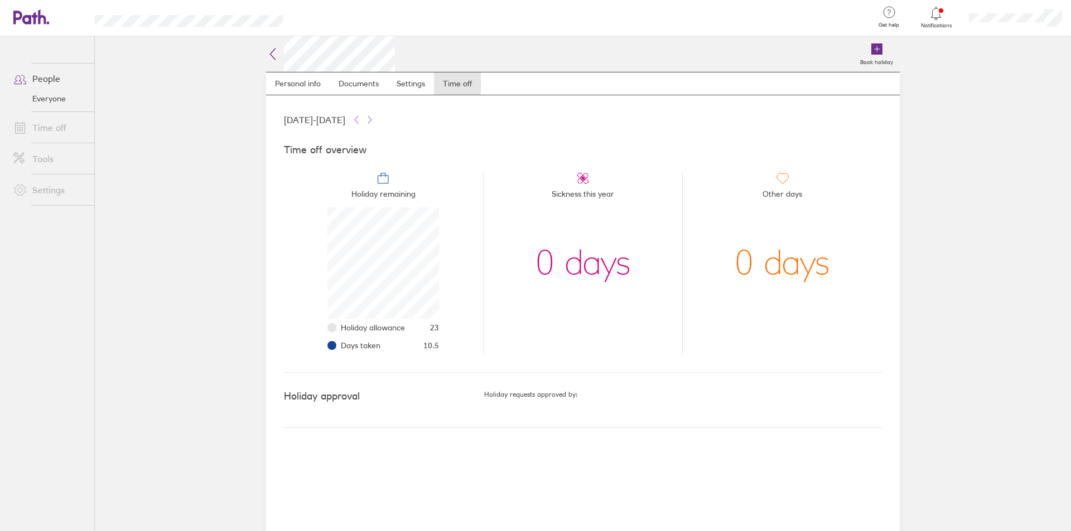
click at [361, 118] on icon at bounding box center [356, 119] width 9 height 9
click at [374, 118] on icon at bounding box center [369, 119] width 9 height 9
click at [239, 319] on main "Book holiday Personal info Documents Settings Time off [DATE] - [DATE] Time off…" at bounding box center [583, 283] width 976 height 495
click at [361, 119] on icon at bounding box center [356, 119] width 9 height 9
